Goal: Find specific page/section: Find specific page/section

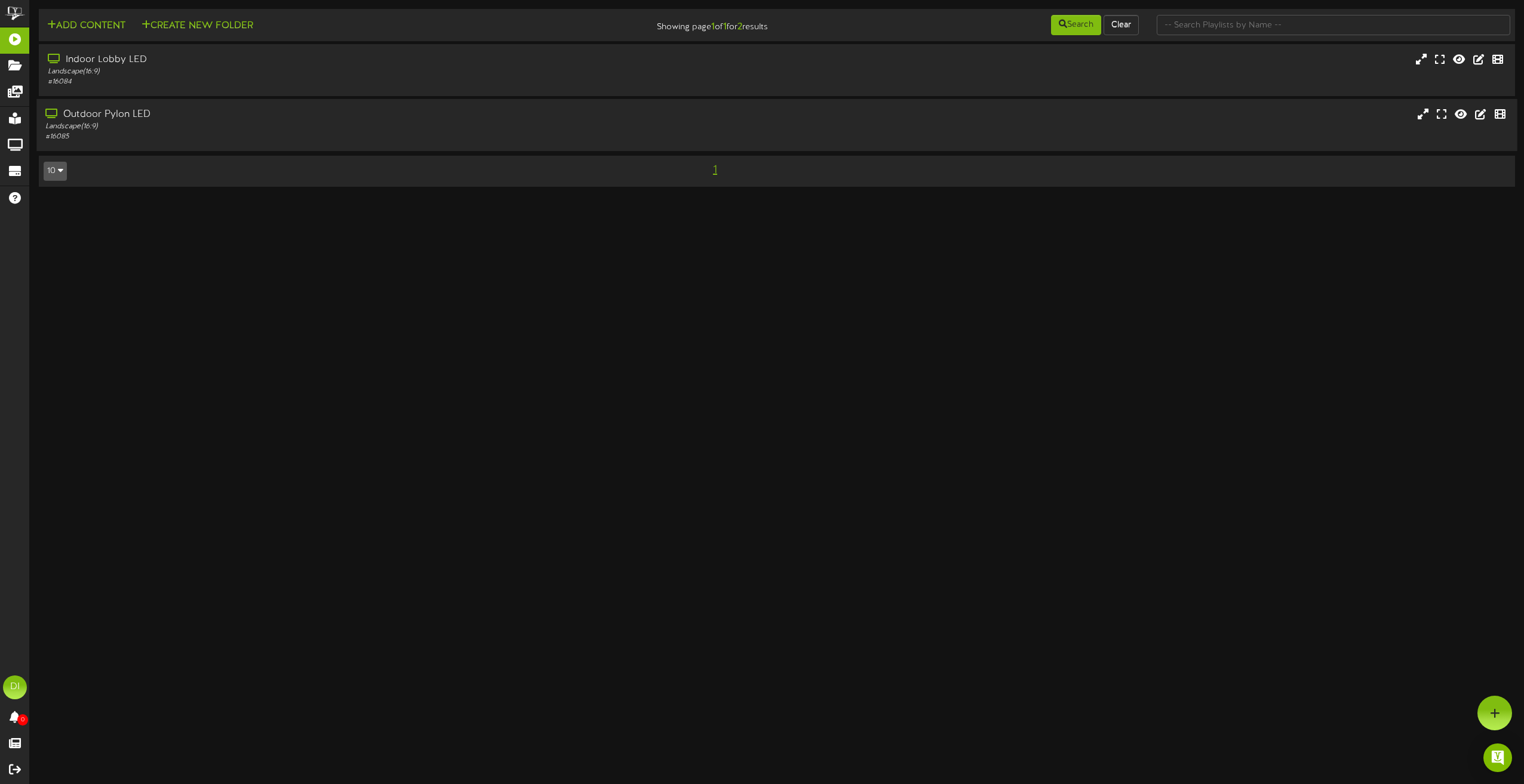
click at [95, 104] on div "Outdoor Pylon LED Landscape ( 16:9 ) # 16085" at bounding box center [777, 125] width 1481 height 52
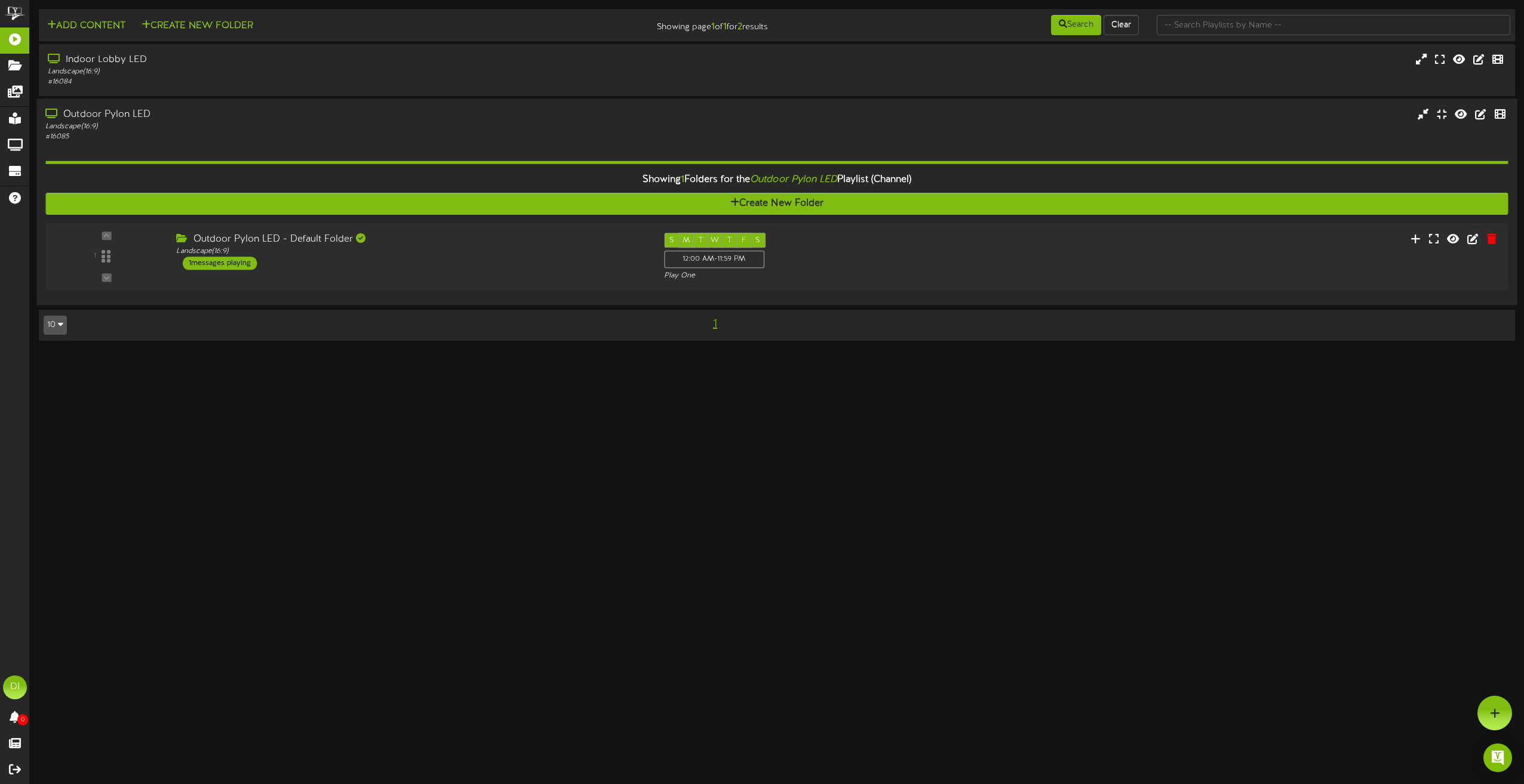
click at [147, 115] on div "Outdoor Pylon LED" at bounding box center [345, 114] width 599 height 13
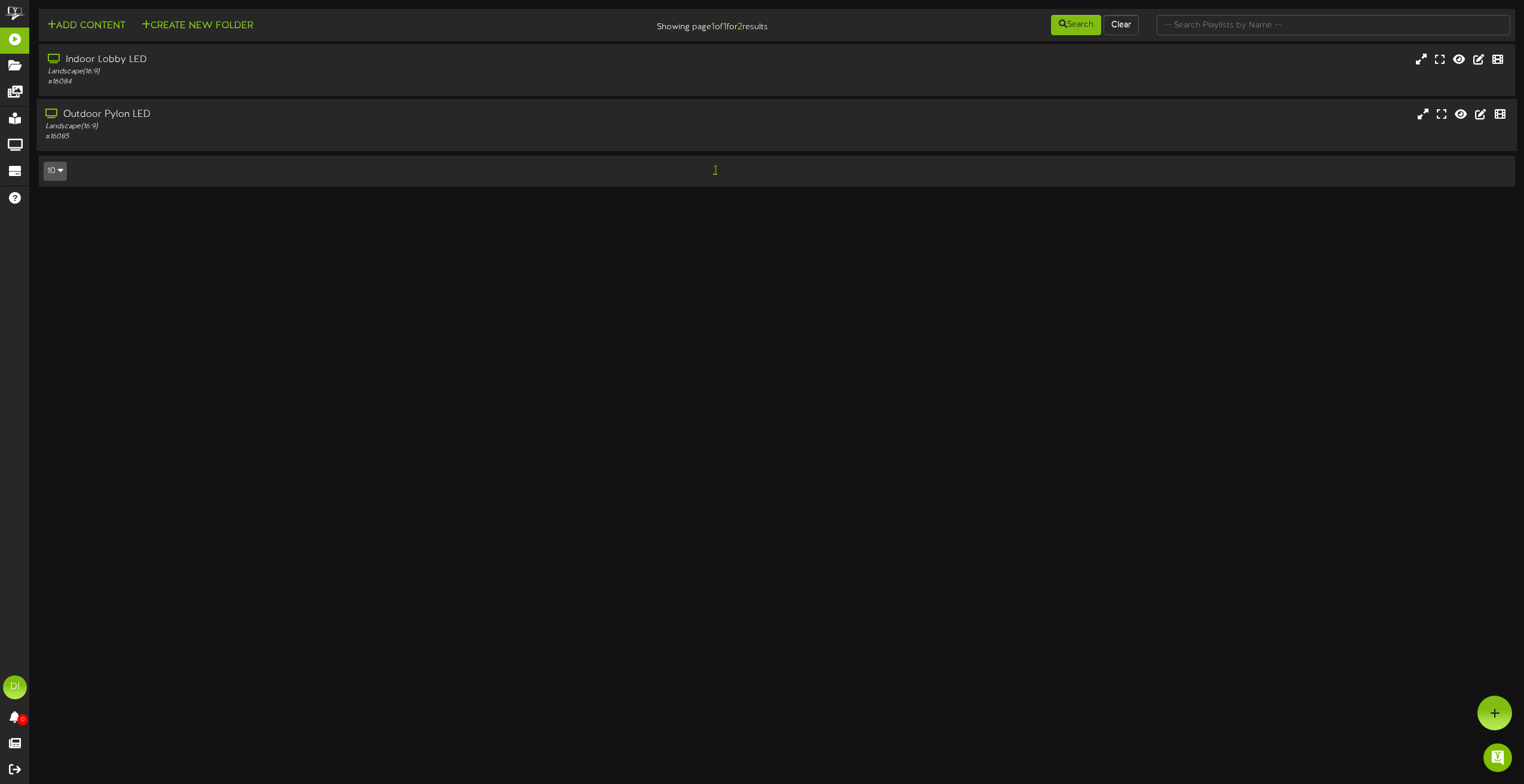
click at [147, 115] on div "Outdoor Pylon LED" at bounding box center [345, 114] width 599 height 13
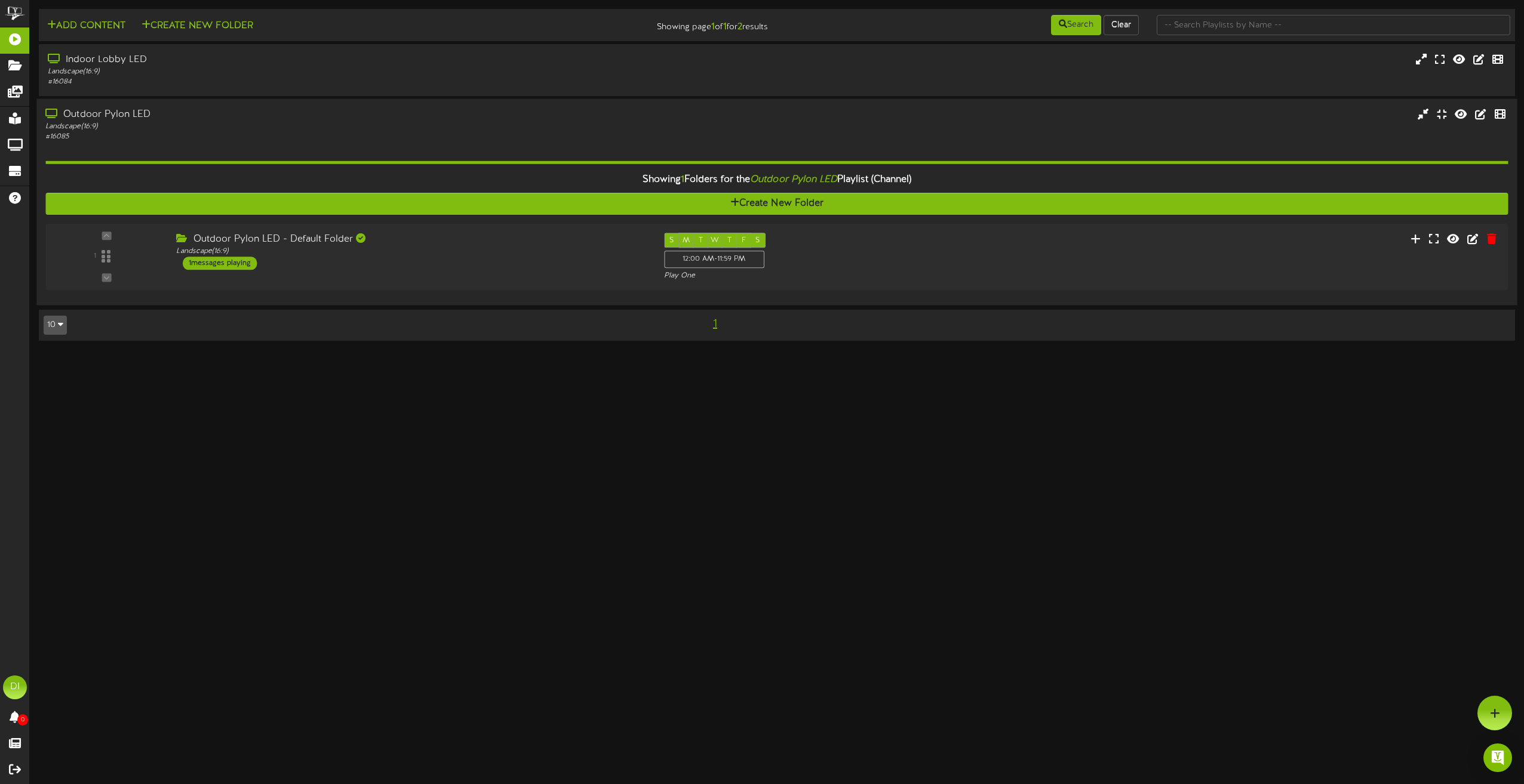
click at [147, 115] on div "Outdoor Pylon LED" at bounding box center [345, 114] width 599 height 13
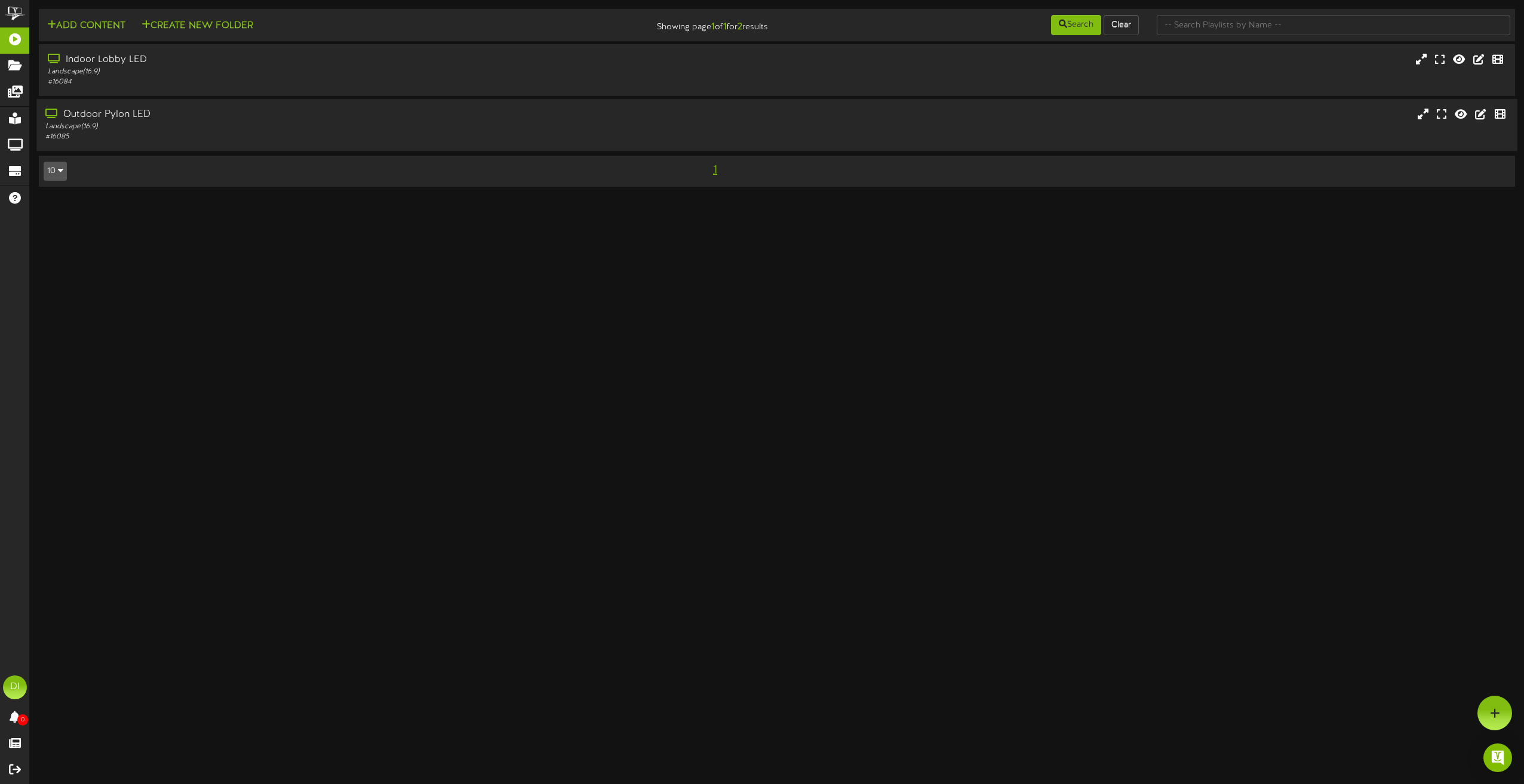
click at [150, 115] on div "Outdoor Pylon LED" at bounding box center [345, 114] width 599 height 13
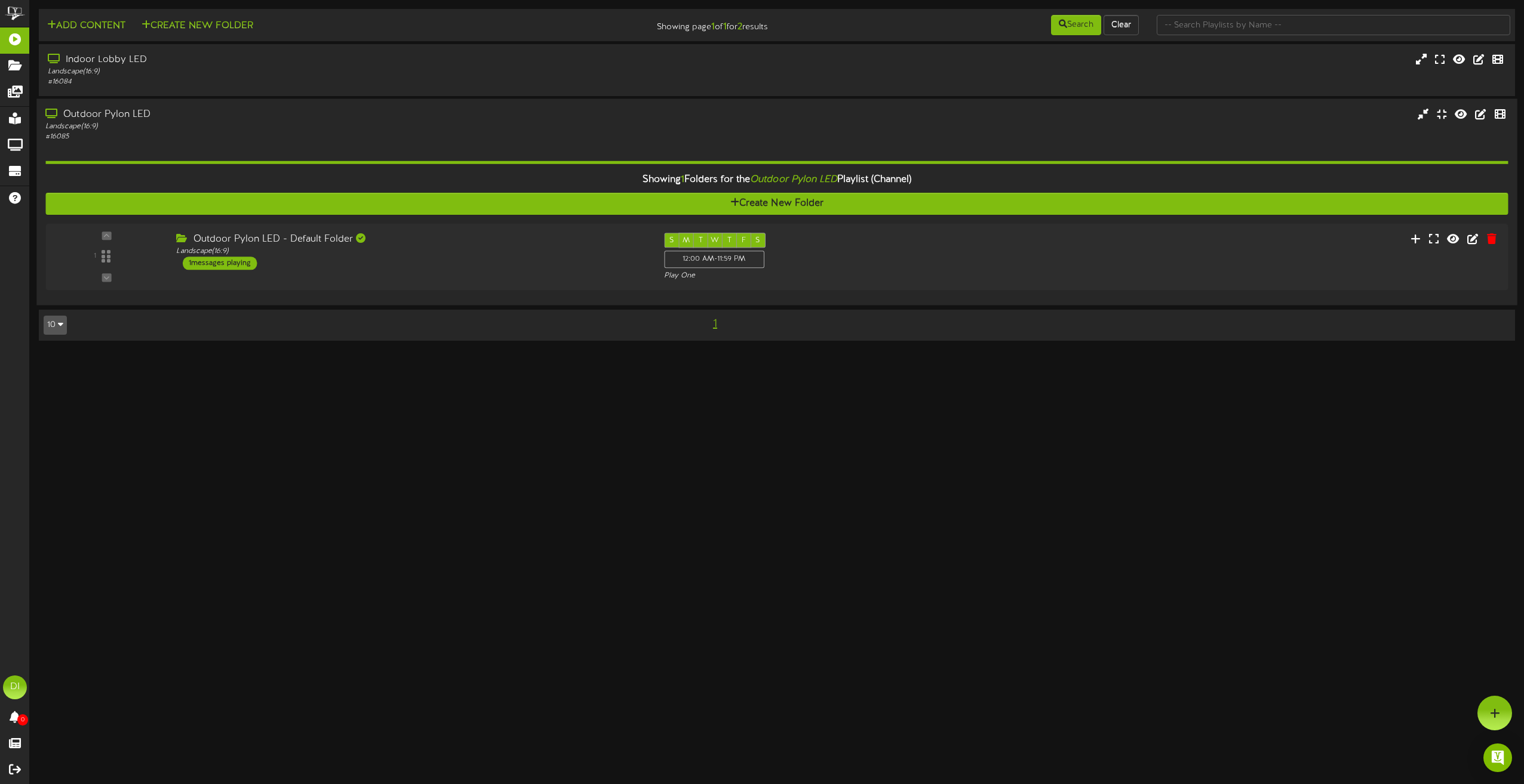
click at [150, 115] on div "Outdoor Pylon LED" at bounding box center [345, 114] width 599 height 13
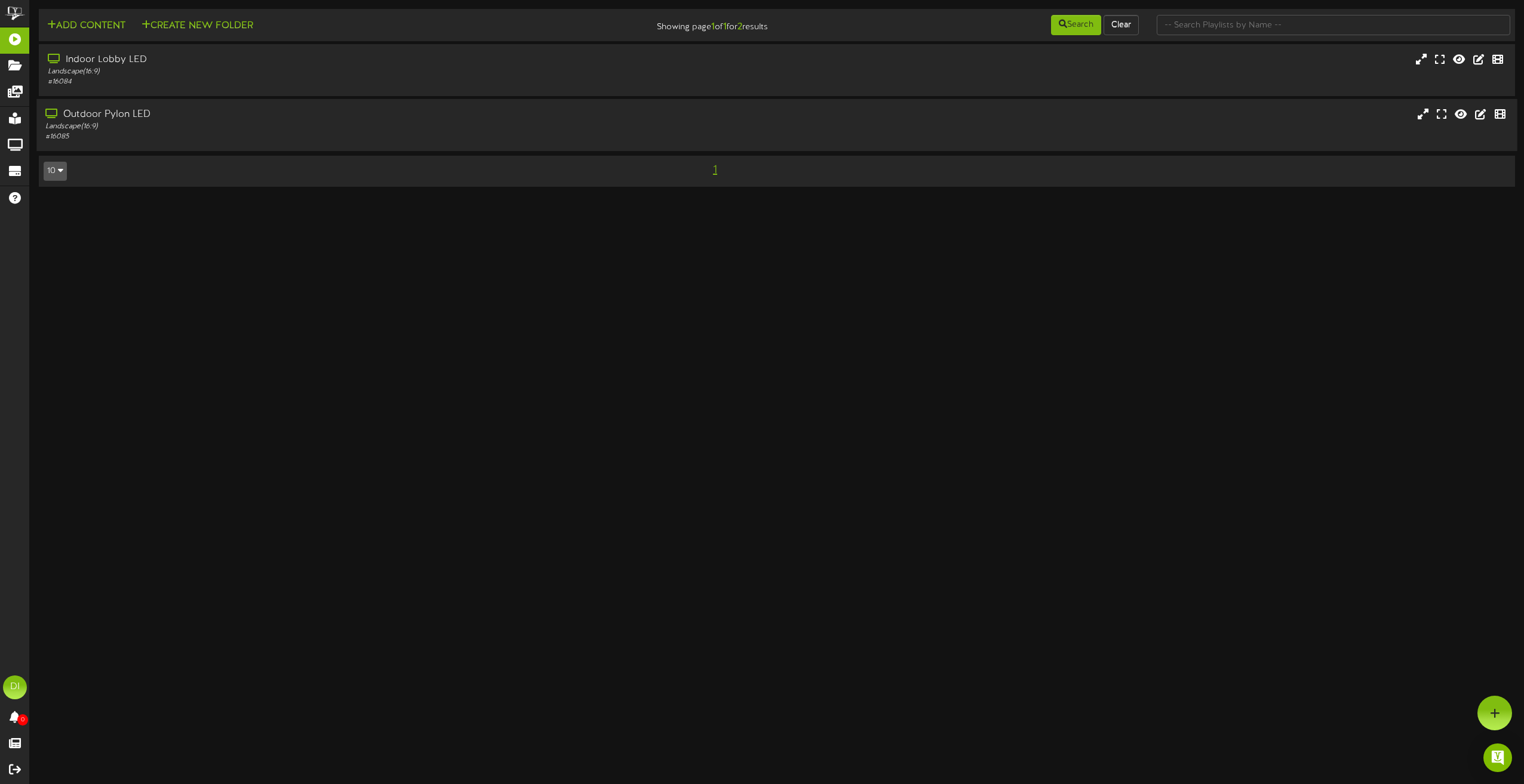
click at [184, 120] on div "Outdoor Pylon LED" at bounding box center [345, 114] width 599 height 13
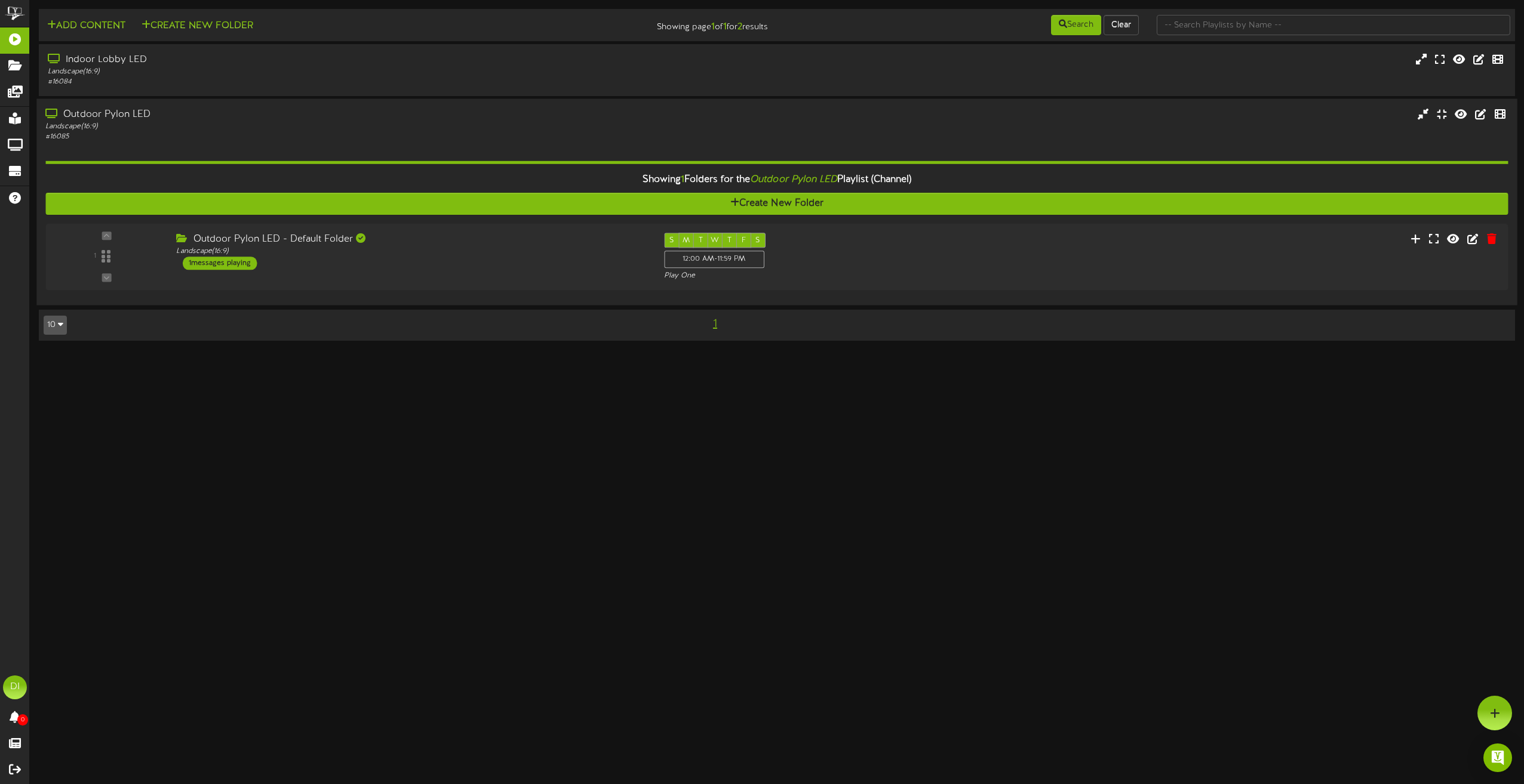
click at [184, 120] on div "Outdoor Pylon LED" at bounding box center [345, 114] width 599 height 13
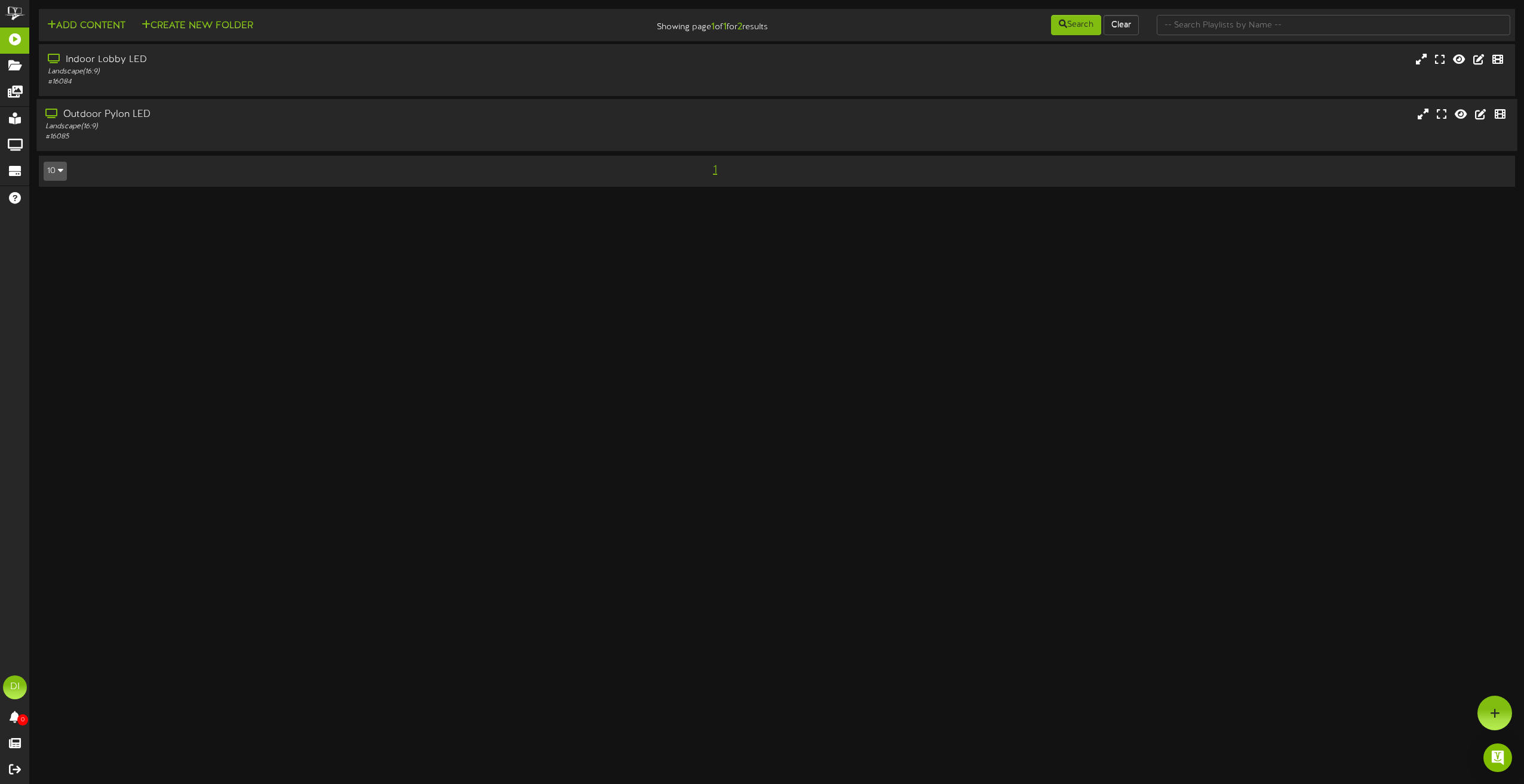
click at [154, 118] on div "Outdoor Pylon LED" at bounding box center [345, 114] width 599 height 13
